Goal: Transaction & Acquisition: Purchase product/service

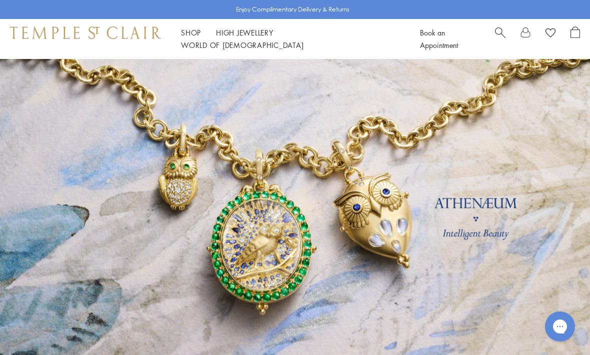
click at [498, 37] on span "Search" at bounding box center [500, 31] width 10 height 10
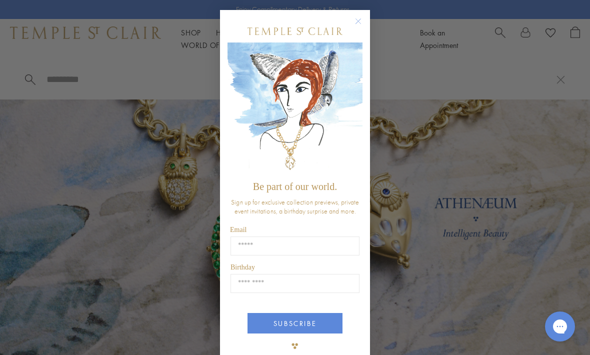
click at [363, 22] on circle "Close dialog" at bounding box center [358, 21] width 12 height 12
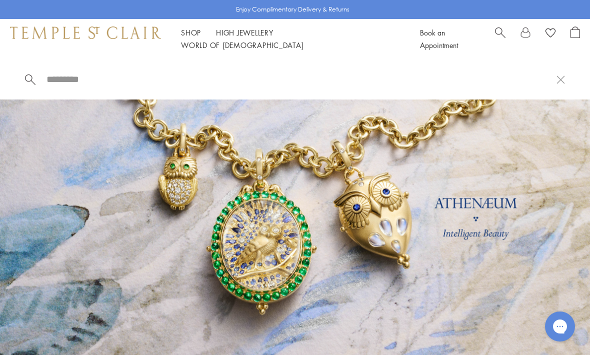
click at [92, 81] on input "search" at bounding box center [300, 78] width 511 height 11
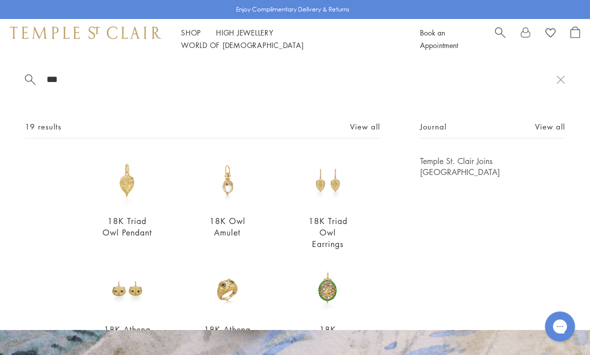
type input "***"
click at [193, 48] on div "Shop Shop Categories Amulets Pendants & Charms Lockets Chains & Leather Cords E…" at bounding box center [295, 39] width 590 height 40
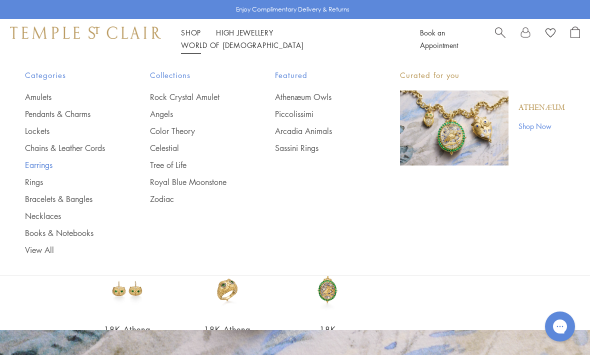
click at [55, 163] on link "Earrings" at bounding box center [67, 164] width 85 height 11
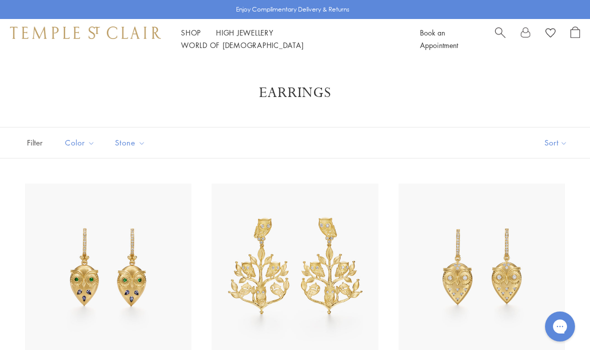
click at [551, 142] on button "Sort" at bounding box center [556, 142] width 68 height 30
click at [562, 150] on button "Sort" at bounding box center [556, 142] width 68 height 30
click at [546, 214] on button "Price, low to high" at bounding box center [538, 213] width 101 height 24
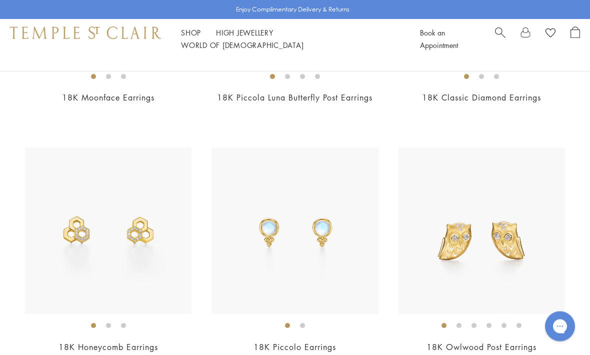
scroll to position [783, 0]
click at [503, 250] on img at bounding box center [481, 230] width 166 height 166
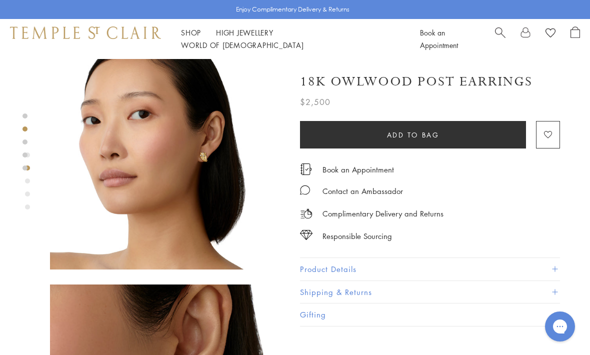
scroll to position [286, 0]
